Goal: Information Seeking & Learning: Learn about a topic

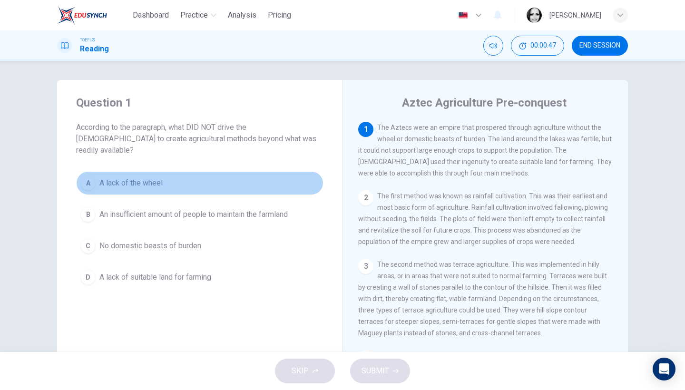
click at [148, 177] on span "A lack of the wheel" at bounding box center [130, 182] width 63 height 11
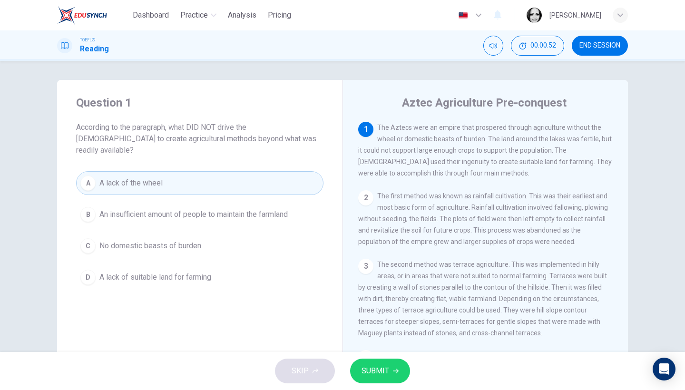
click at [376, 369] on span "SUBMIT" at bounding box center [375, 370] width 28 height 13
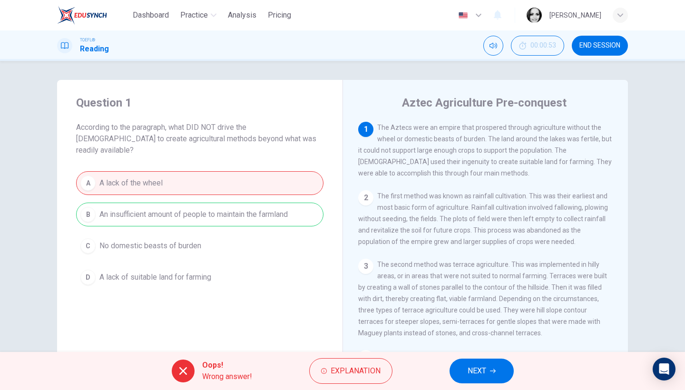
click at [505, 380] on button "NEXT" at bounding box center [481, 371] width 64 height 25
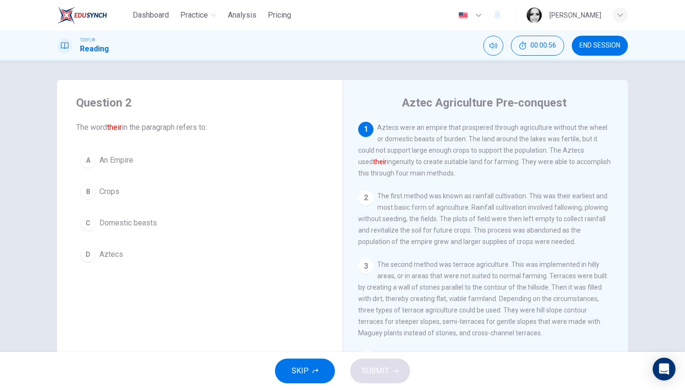
click at [111, 252] on span "Aztecs" at bounding box center [111, 254] width 24 height 11
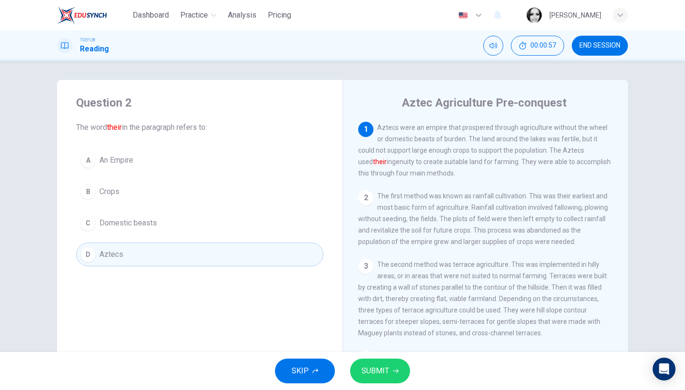
click at [380, 370] on span "SUBMIT" at bounding box center [375, 370] width 28 height 13
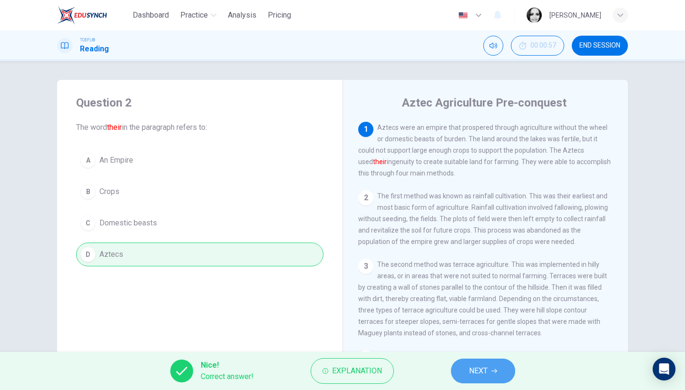
click at [477, 370] on span "NEXT" at bounding box center [478, 370] width 19 height 13
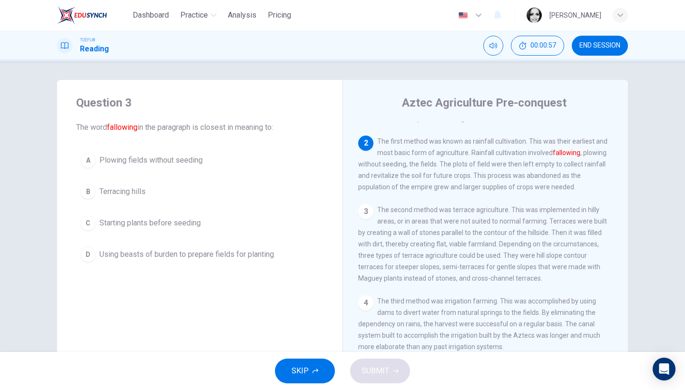
scroll to position [68, 0]
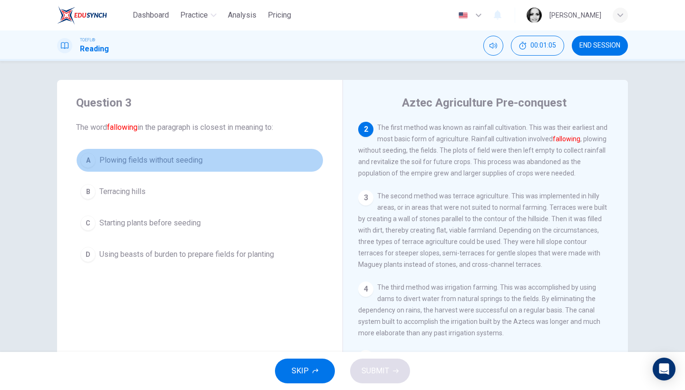
click at [175, 165] on span "Plowing fields without seeding" at bounding box center [150, 160] width 103 height 11
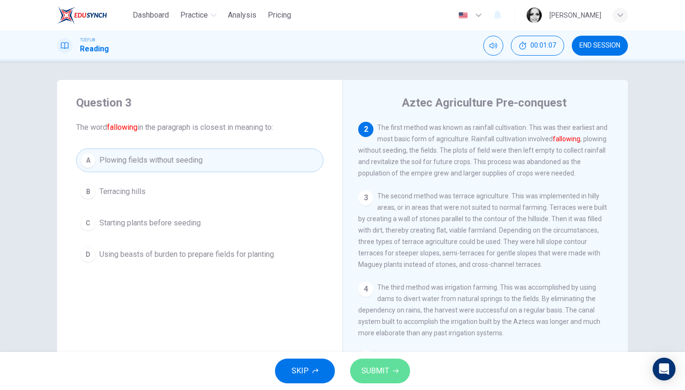
click at [379, 376] on span "SUBMIT" at bounding box center [375, 370] width 28 height 13
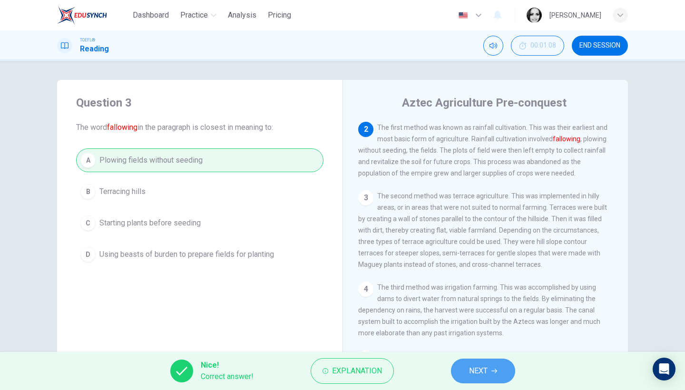
click at [475, 373] on span "NEXT" at bounding box center [478, 370] width 19 height 13
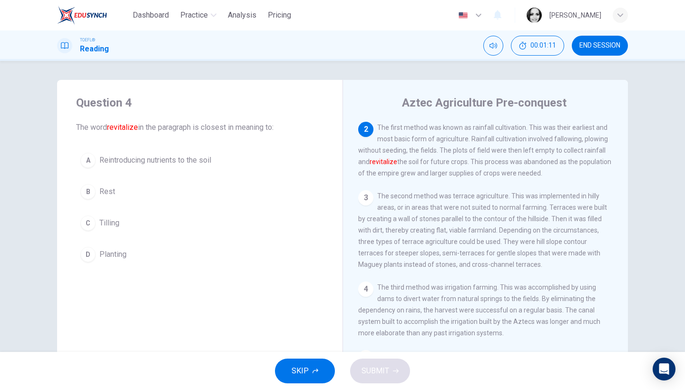
click at [153, 161] on span "Reintroducing nutrients to the soil" at bounding box center [155, 160] width 112 height 11
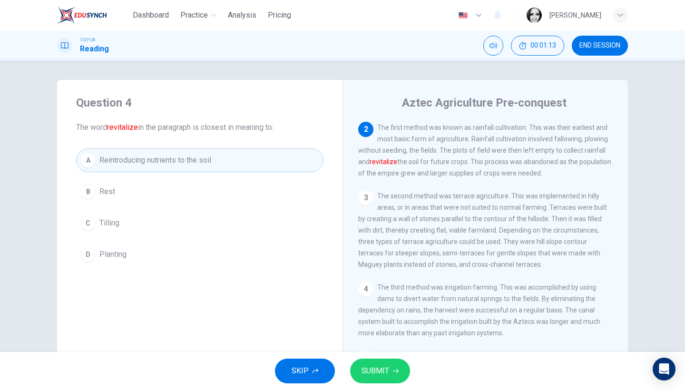
click at [395, 369] on icon "button" at bounding box center [396, 371] width 6 height 6
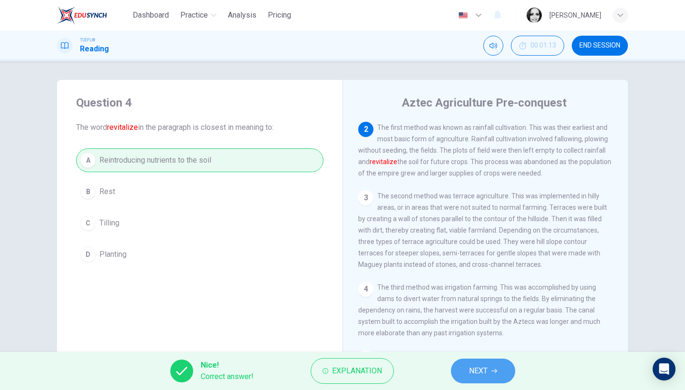
click at [499, 370] on button "NEXT" at bounding box center [483, 371] width 64 height 25
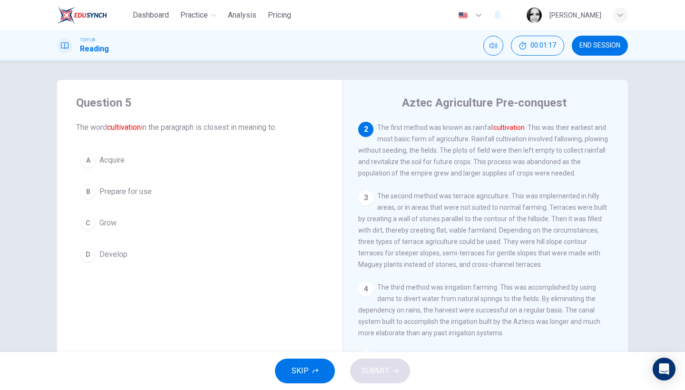
click at [109, 245] on button "D Develop" at bounding box center [199, 255] width 247 height 24
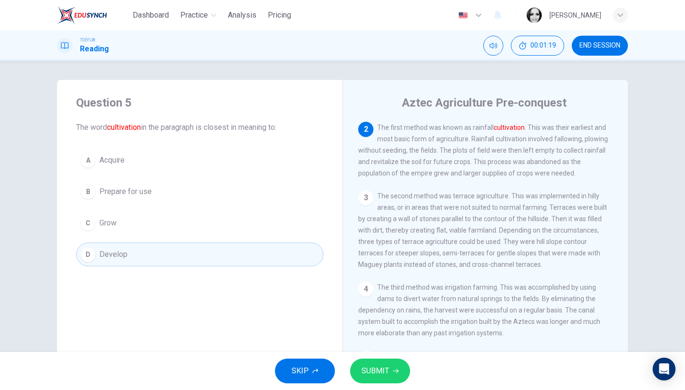
click at [370, 375] on span "SUBMIT" at bounding box center [375, 370] width 28 height 13
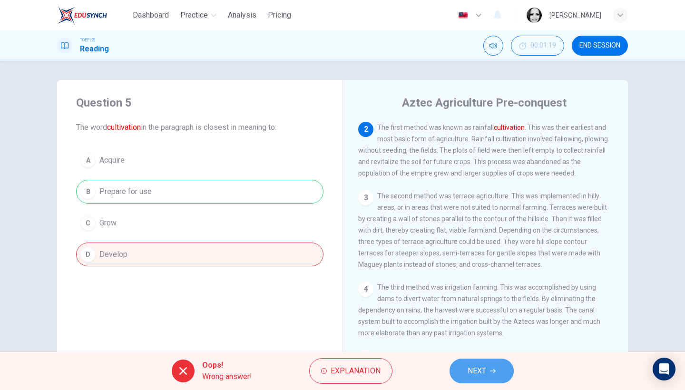
click at [467, 373] on span "NEXT" at bounding box center [476, 370] width 19 height 13
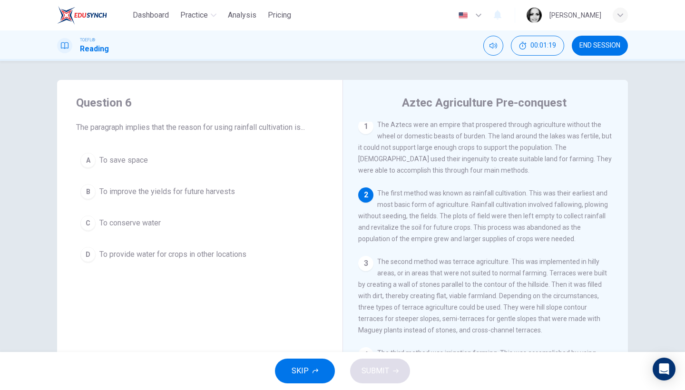
scroll to position [0, 0]
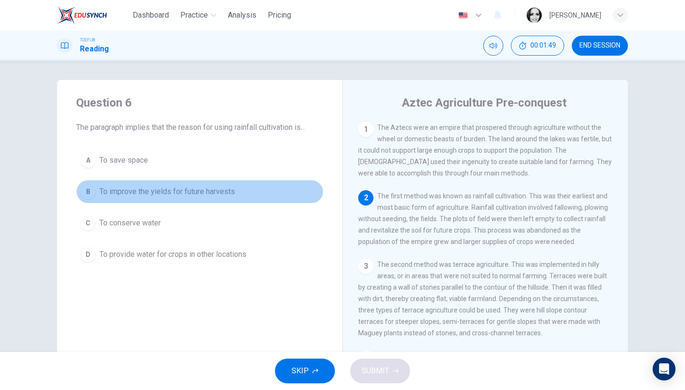
click at [179, 189] on span "To improve the yields for future harvests" at bounding box center [167, 191] width 136 height 11
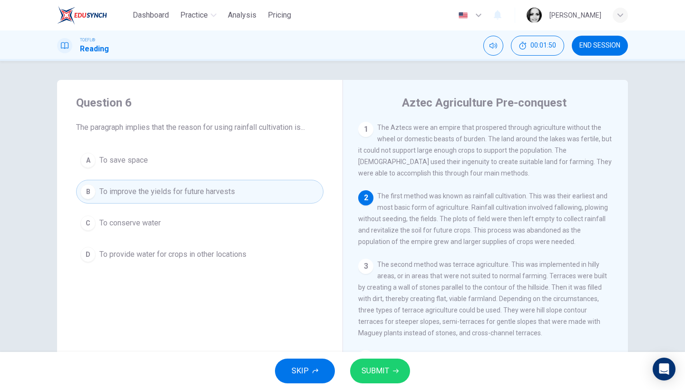
click at [176, 254] on span "To provide water for crops in other locations" at bounding box center [172, 254] width 147 height 11
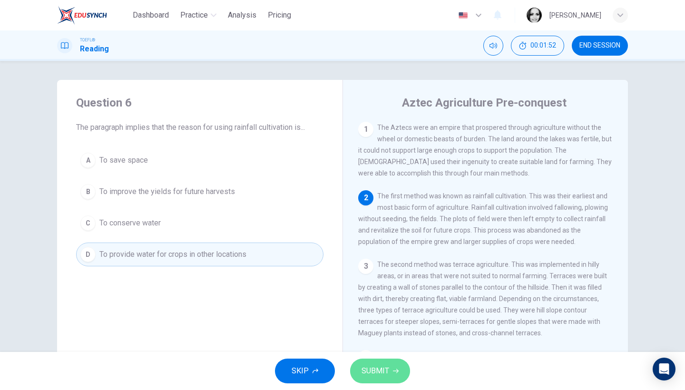
click at [388, 367] on span "SUBMIT" at bounding box center [375, 370] width 28 height 13
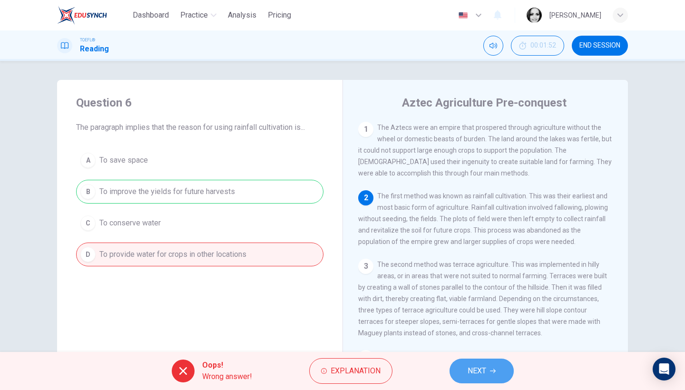
click at [470, 367] on span "NEXT" at bounding box center [476, 370] width 19 height 13
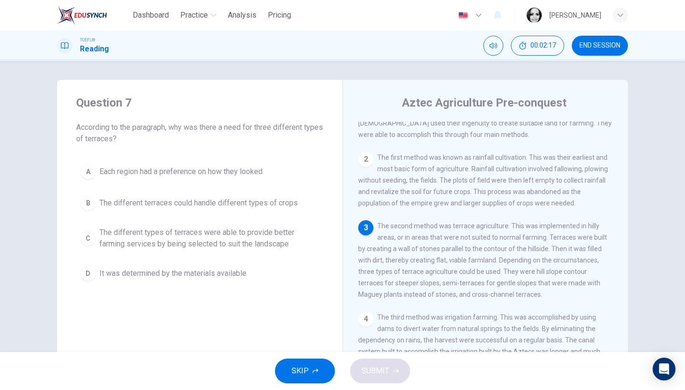
click at [222, 233] on span "The different types of terraces were able to provide better farming services by…" at bounding box center [209, 238] width 220 height 23
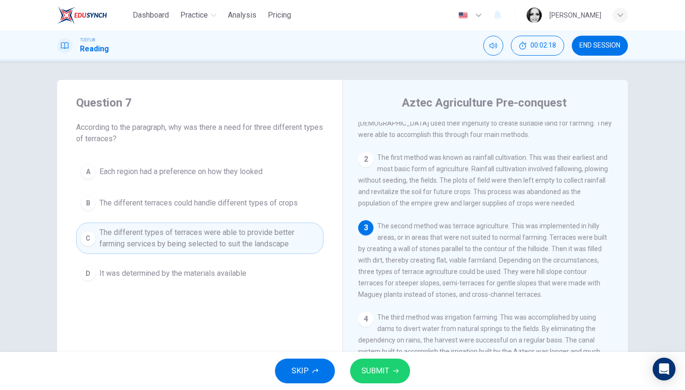
click at [382, 369] on span "SUBMIT" at bounding box center [375, 370] width 28 height 13
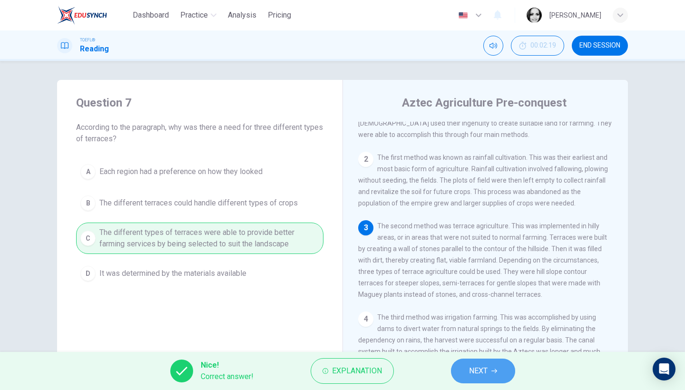
click at [475, 370] on span "NEXT" at bounding box center [478, 370] width 19 height 13
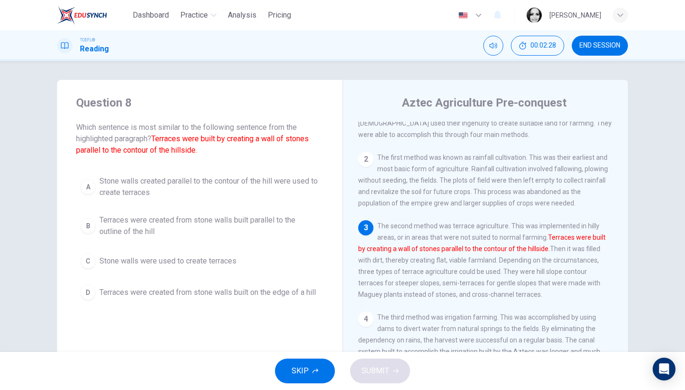
click at [199, 228] on span "Terraces were created from stone walls built parallel to the outline of the hill" at bounding box center [209, 225] width 220 height 23
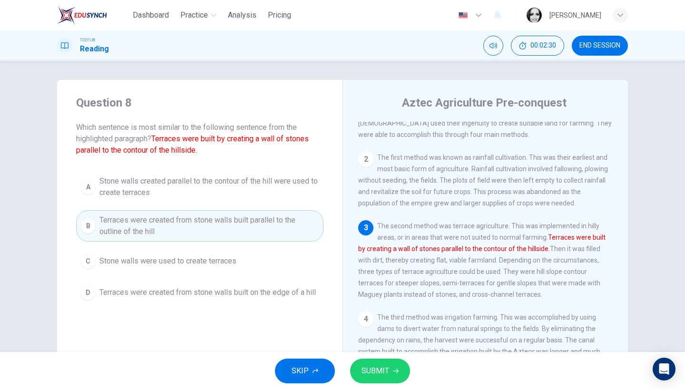
click at [376, 370] on span "SUBMIT" at bounding box center [375, 370] width 28 height 13
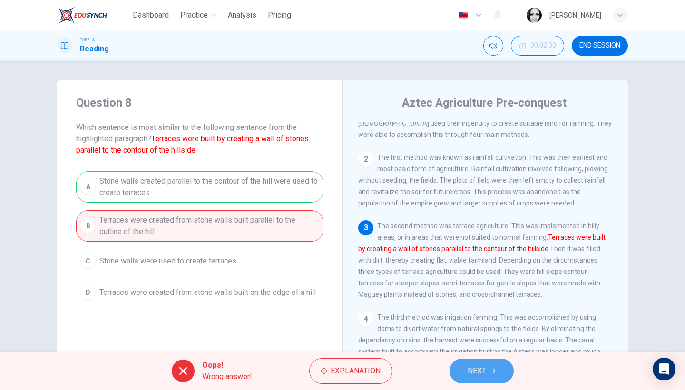
click at [484, 369] on span "NEXT" at bounding box center [476, 370] width 19 height 13
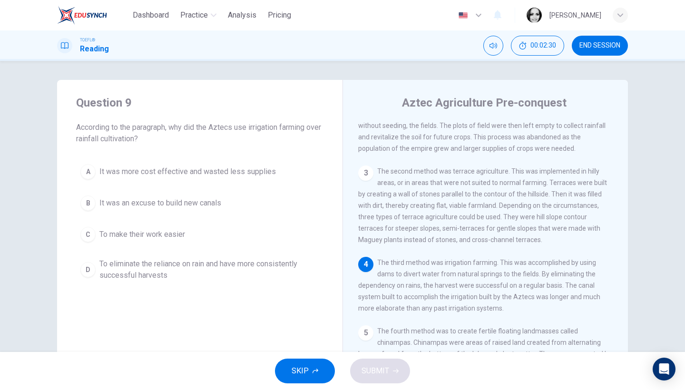
scroll to position [103, 0]
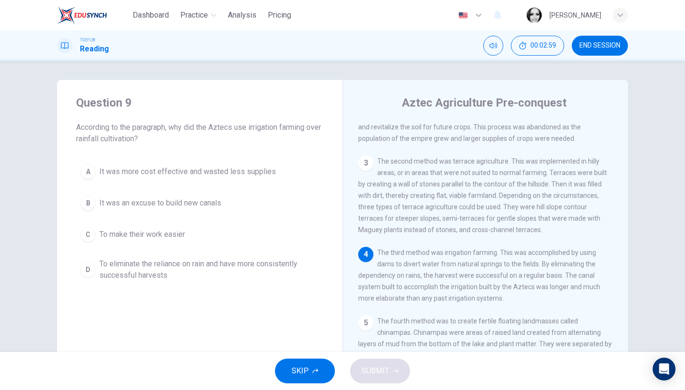
click at [166, 265] on span "To eliminate the reliance on rain and have more consistently successful harvests" at bounding box center [209, 269] width 220 height 23
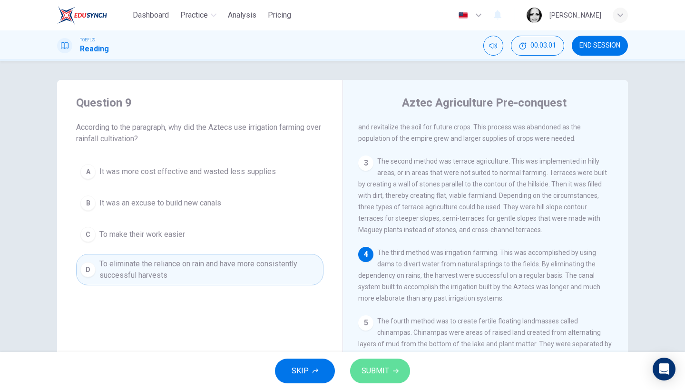
click at [371, 369] on span "SUBMIT" at bounding box center [375, 370] width 28 height 13
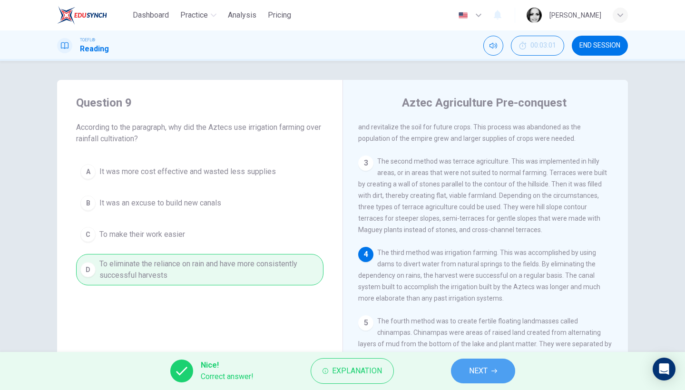
click at [476, 368] on span "NEXT" at bounding box center [478, 370] width 19 height 13
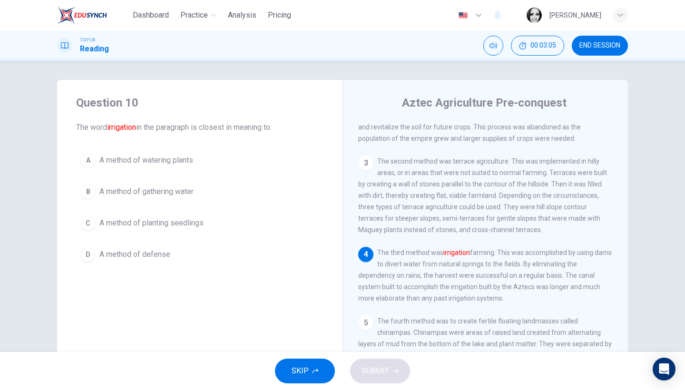
click at [178, 163] on span "A method of watering plants" at bounding box center [146, 160] width 94 height 11
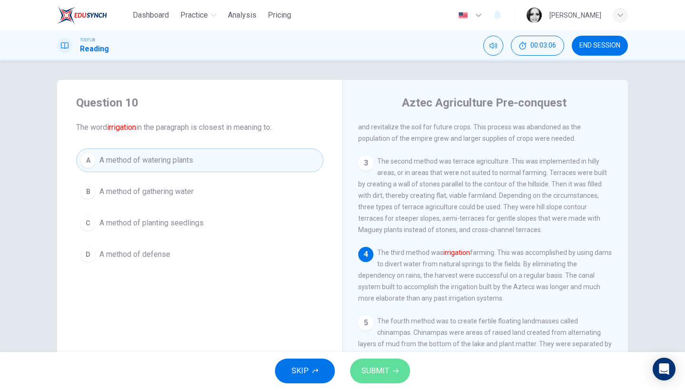
click at [369, 378] on button "SUBMIT" at bounding box center [380, 371] width 60 height 25
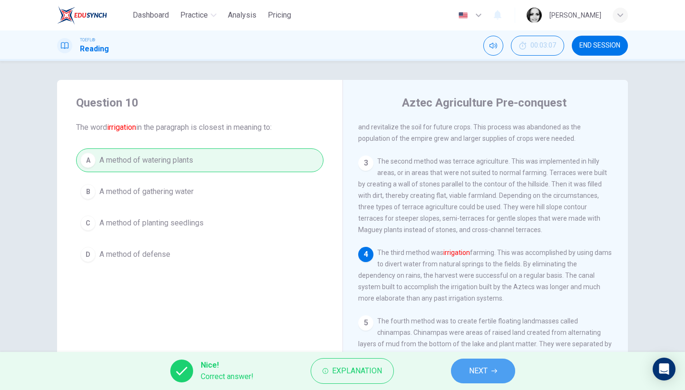
click at [472, 364] on button "NEXT" at bounding box center [483, 371] width 64 height 25
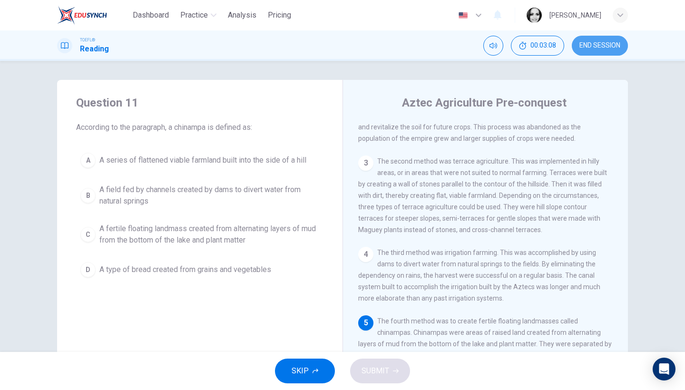
click at [582, 49] on span "END SESSION" at bounding box center [599, 46] width 41 height 8
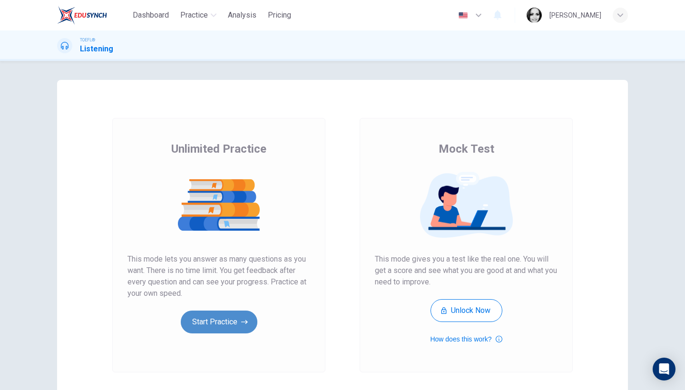
click at [219, 327] on button "Start Practice" at bounding box center [219, 322] width 77 height 23
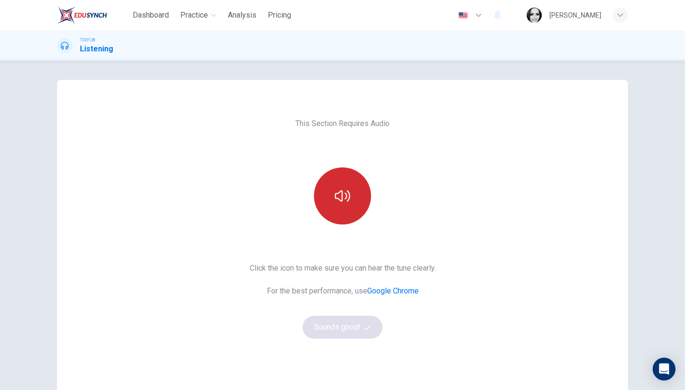
click at [335, 192] on icon "button" at bounding box center [342, 195] width 15 height 15
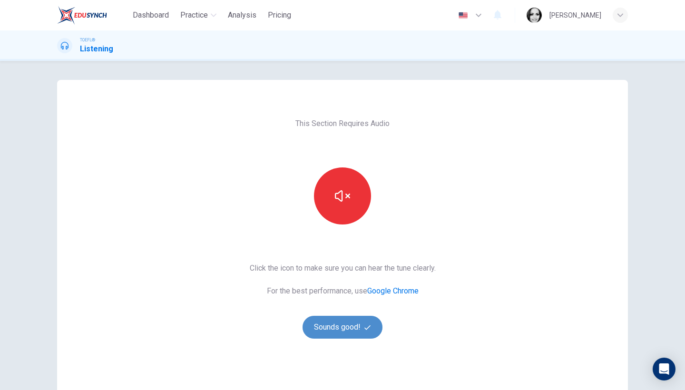
click at [355, 328] on button "Sounds good!" at bounding box center [342, 327] width 80 height 23
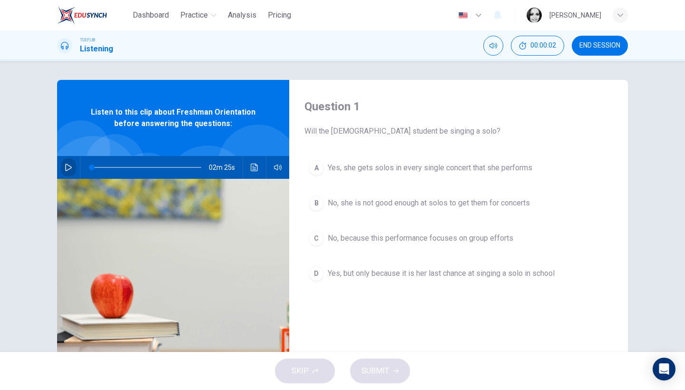
click at [68, 172] on button "button" at bounding box center [68, 167] width 15 height 23
type input "11"
click at [470, 235] on span "No, because this performance focuses on group efforts" at bounding box center [420, 238] width 185 height 11
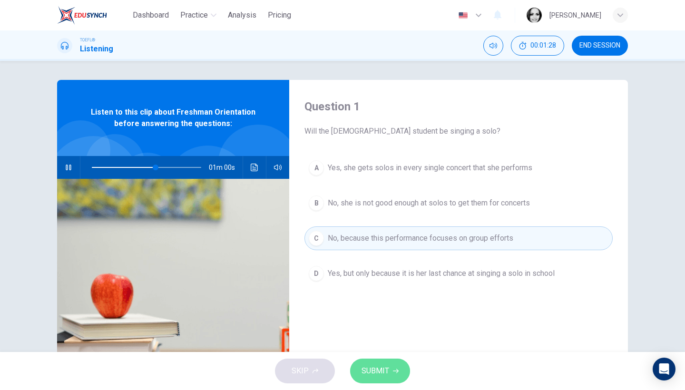
click at [376, 367] on span "SUBMIT" at bounding box center [375, 370] width 28 height 13
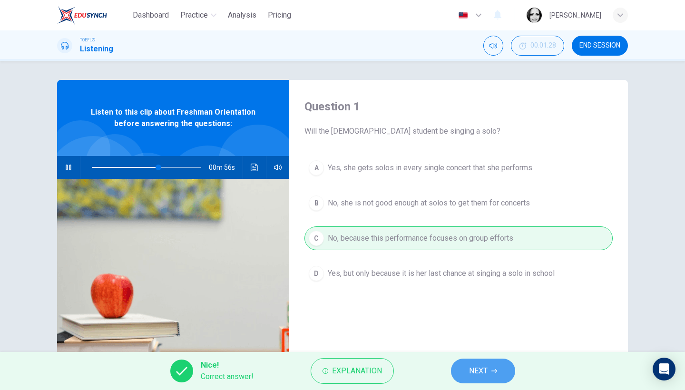
click at [476, 370] on span "NEXT" at bounding box center [478, 370] width 19 height 13
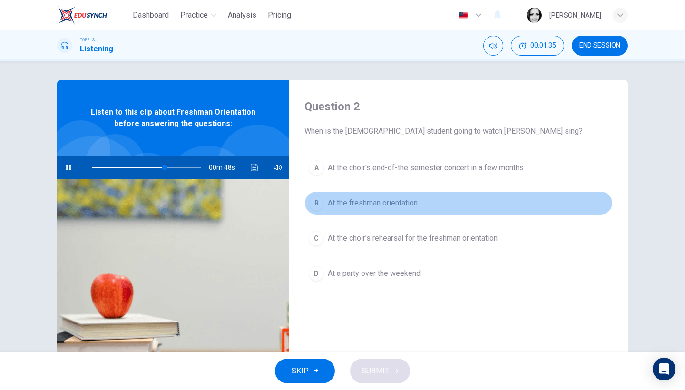
click at [384, 203] on span "At the freshman orientation" at bounding box center [373, 202] width 90 height 11
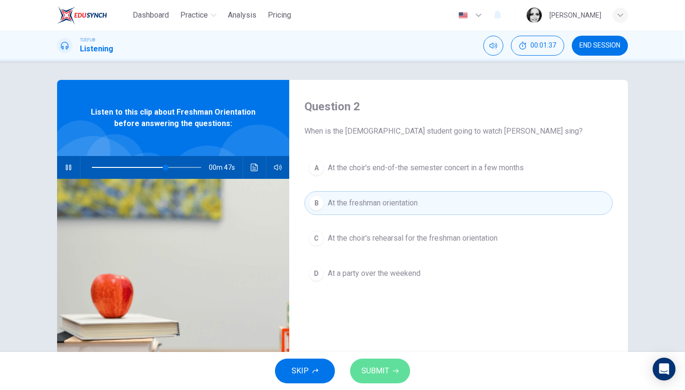
click at [377, 370] on span "SUBMIT" at bounding box center [375, 370] width 28 height 13
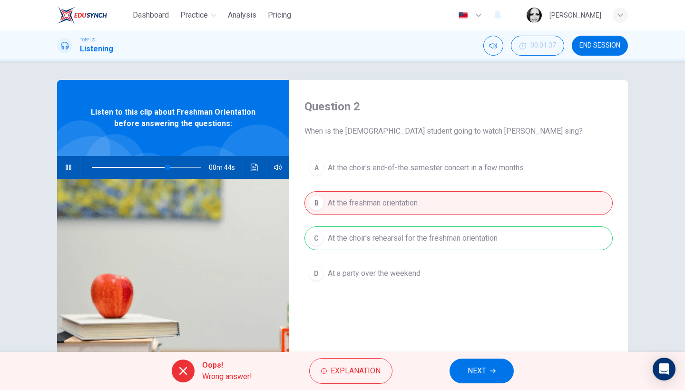
click at [457, 375] on button "NEXT" at bounding box center [481, 371] width 64 height 25
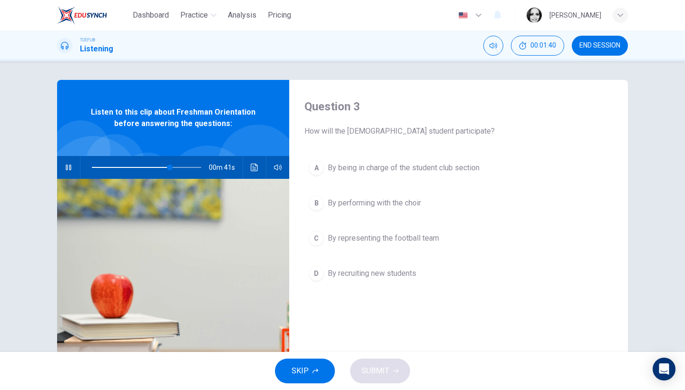
click at [401, 169] on span "By being in charge of the student club section" at bounding box center [404, 167] width 152 height 11
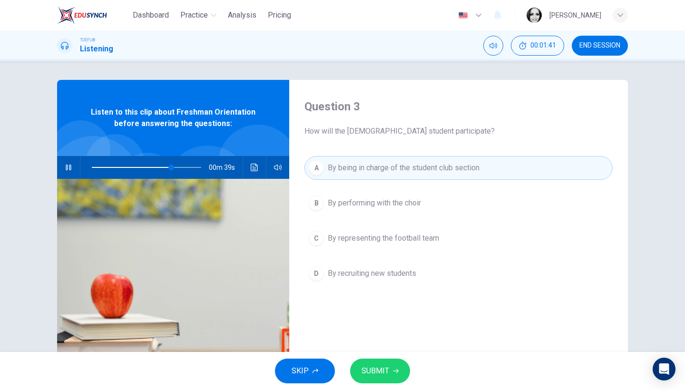
click at [385, 373] on span "SUBMIT" at bounding box center [375, 370] width 28 height 13
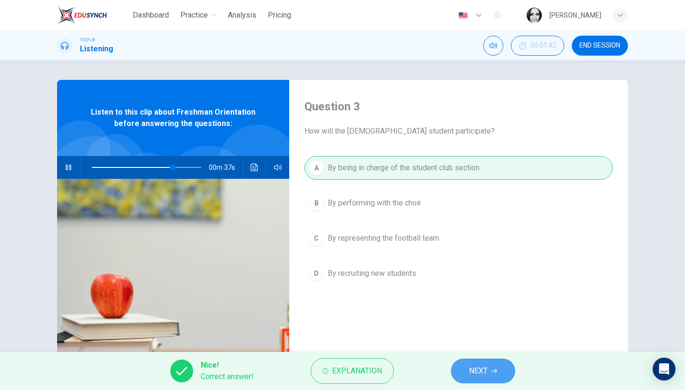
click at [469, 369] on span "NEXT" at bounding box center [478, 370] width 19 height 13
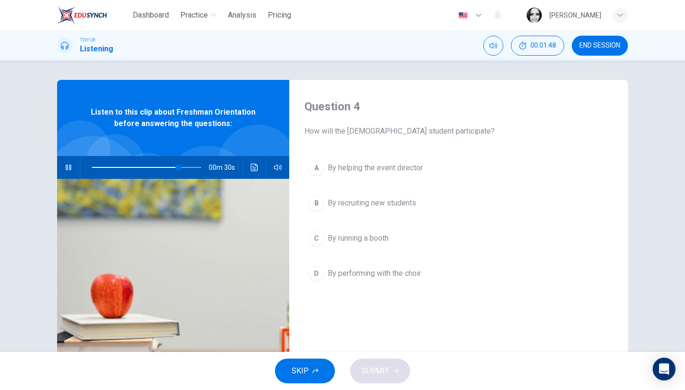
click at [348, 272] on span "By performing with the choir" at bounding box center [374, 273] width 93 height 11
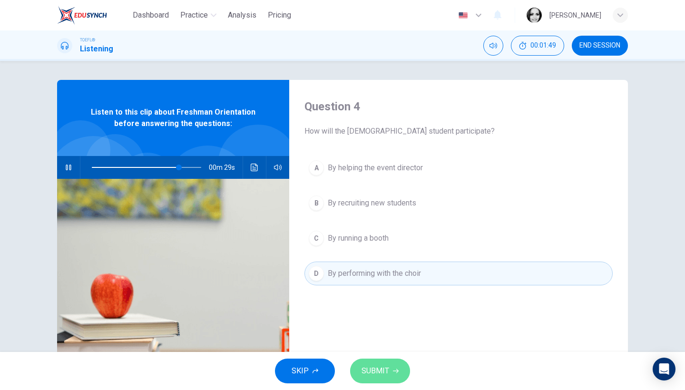
click at [386, 366] on span "SUBMIT" at bounding box center [375, 370] width 28 height 13
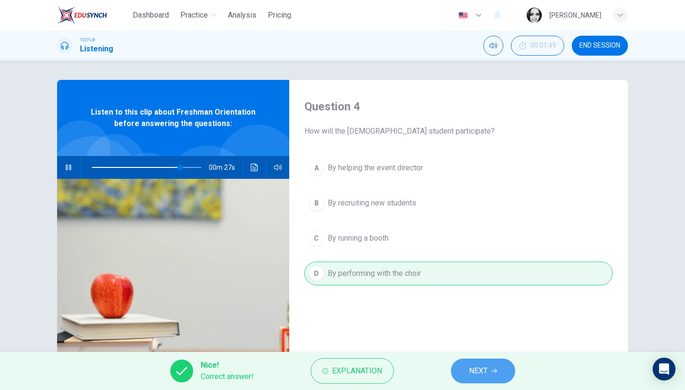
click at [472, 369] on span "NEXT" at bounding box center [478, 370] width 19 height 13
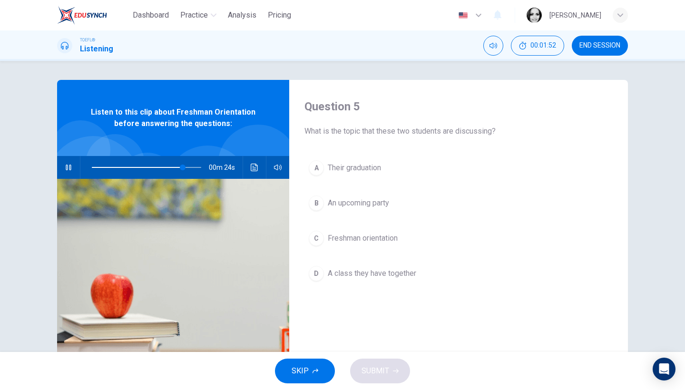
click at [364, 240] on span "Freshman orientation" at bounding box center [363, 238] width 70 height 11
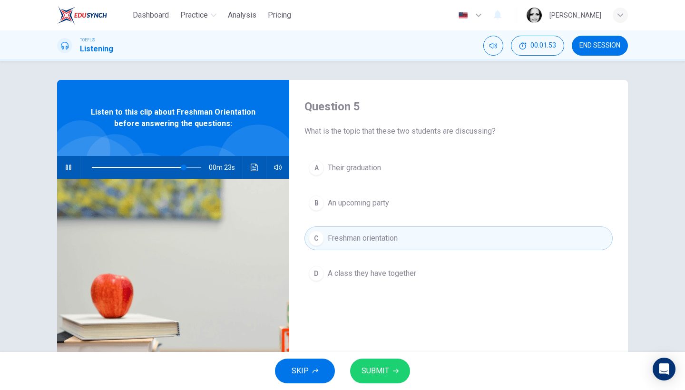
click at [383, 369] on span "SUBMIT" at bounding box center [375, 370] width 28 height 13
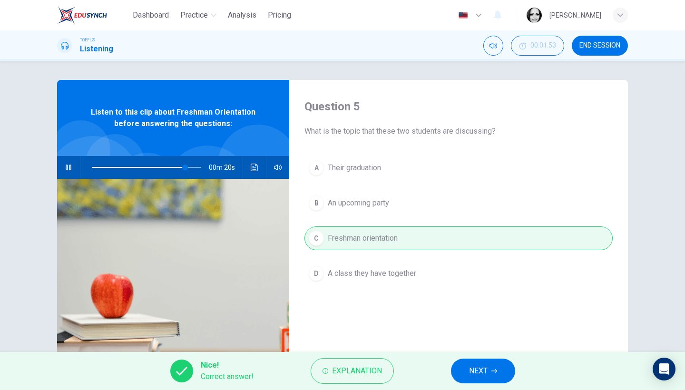
type input "86"
click at [478, 367] on span "NEXT" at bounding box center [478, 370] width 19 height 13
